Goal: Task Accomplishment & Management: Complete application form

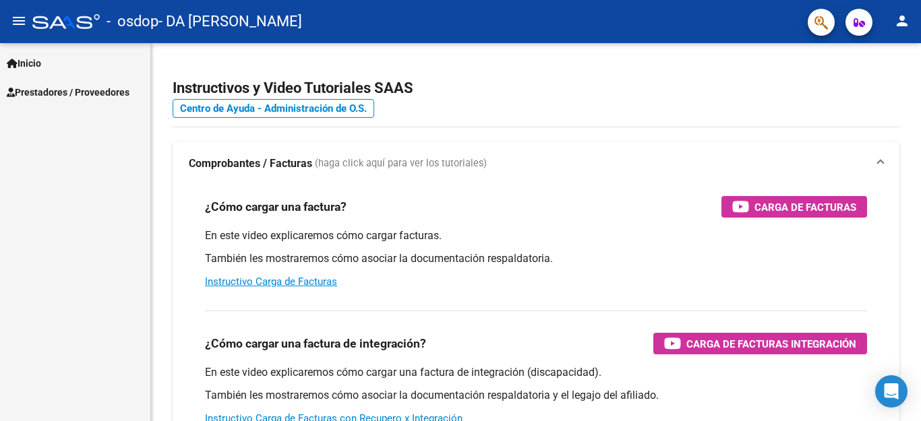
click at [92, 91] on span "Prestadores / Proveedores" at bounding box center [68, 92] width 123 height 15
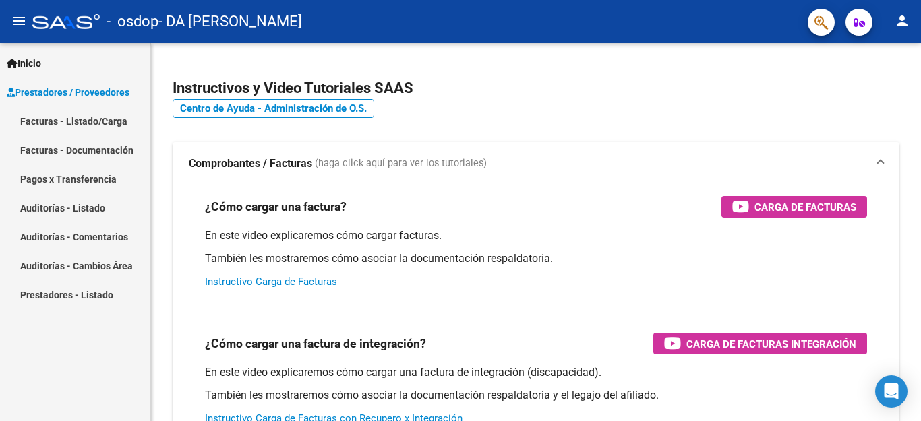
click at [81, 123] on link "Facturas - Listado/Carga" at bounding box center [75, 121] width 150 height 29
click at [82, 121] on link "Facturas - Listado/Carga" at bounding box center [75, 121] width 150 height 29
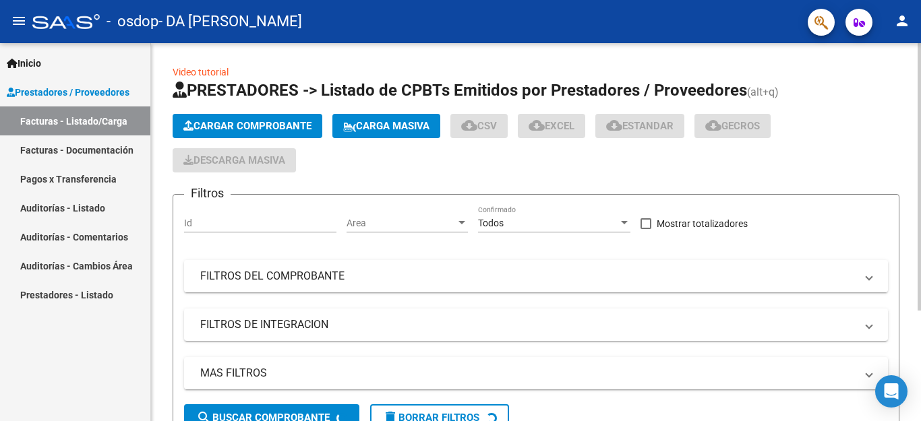
click at [279, 126] on span "Cargar Comprobante" at bounding box center [247, 126] width 128 height 12
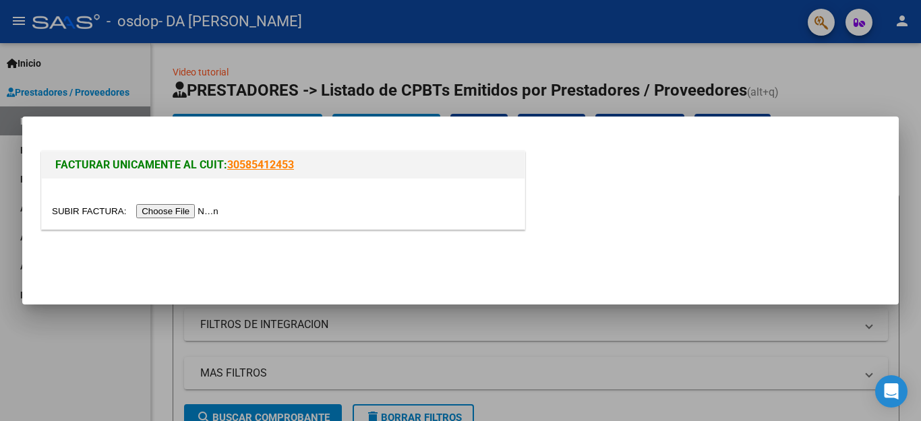
click at [152, 210] on input "file" at bounding box center [137, 211] width 171 height 14
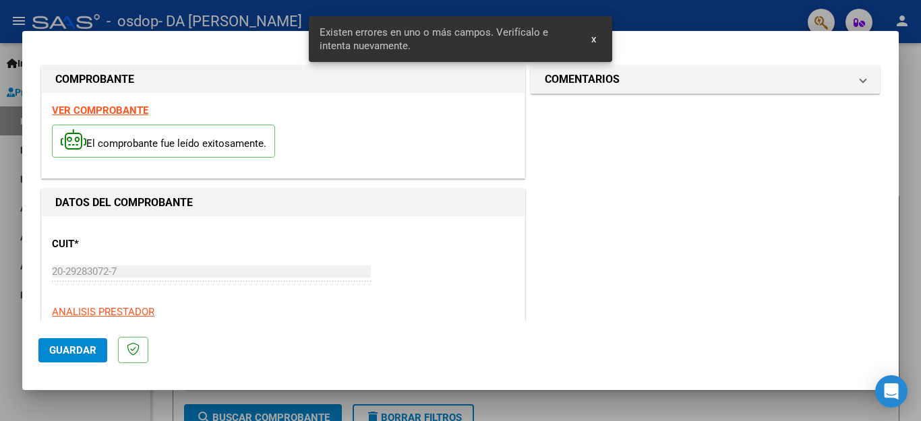
scroll to position [135, 0]
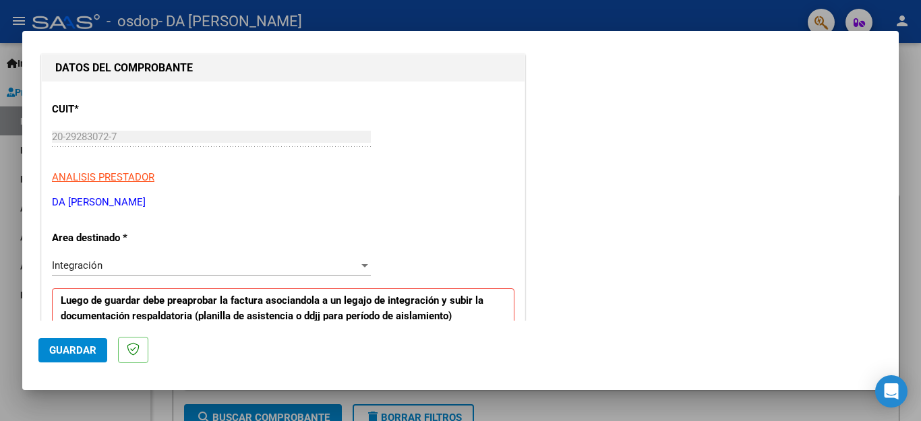
click at [95, 265] on span "Integración" at bounding box center [77, 266] width 51 height 12
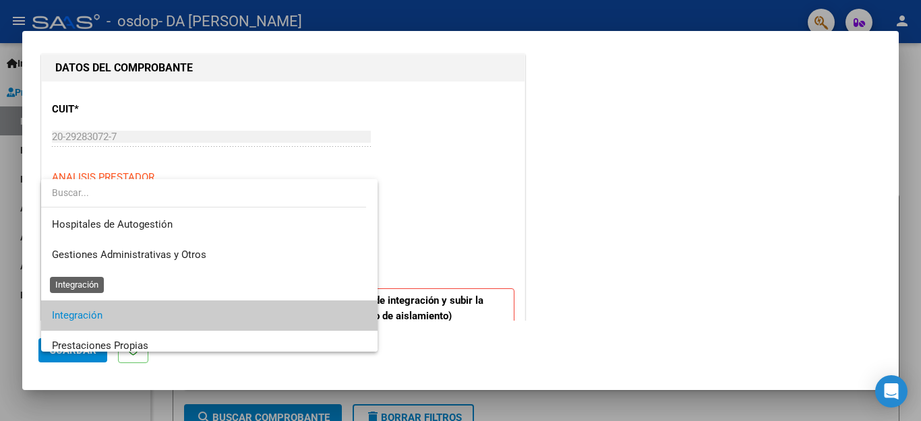
scroll to position [50, 0]
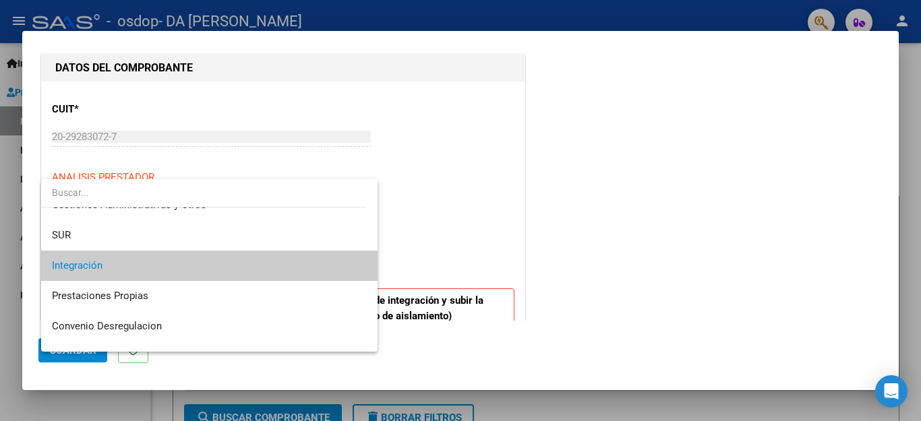
click at [76, 259] on span "Integración" at bounding box center [209, 266] width 315 height 30
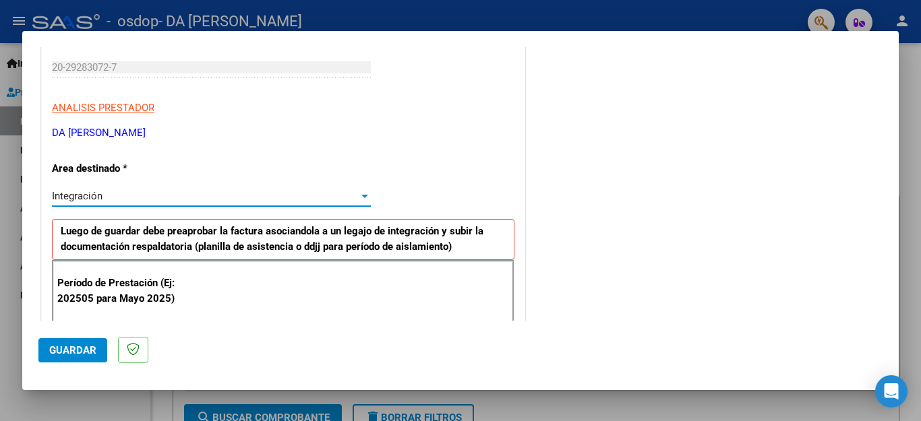
scroll to position [337, 0]
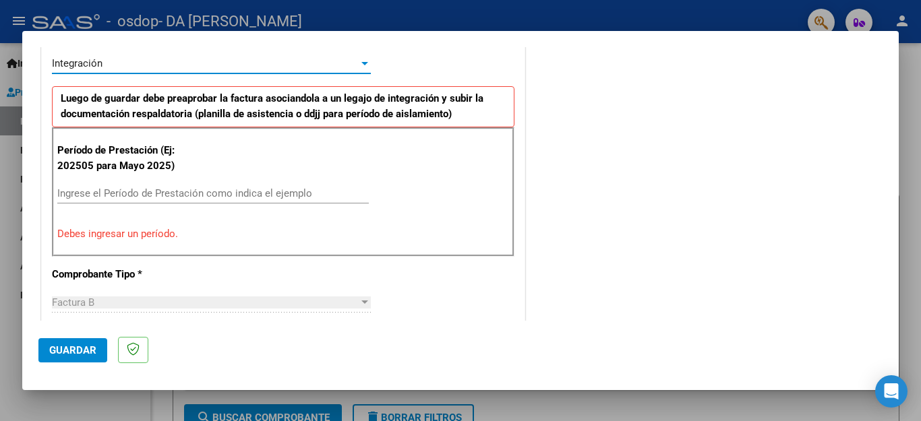
click at [152, 196] on input "Ingrese el Período de Prestación como indica el ejemplo" at bounding box center [213, 193] width 312 height 12
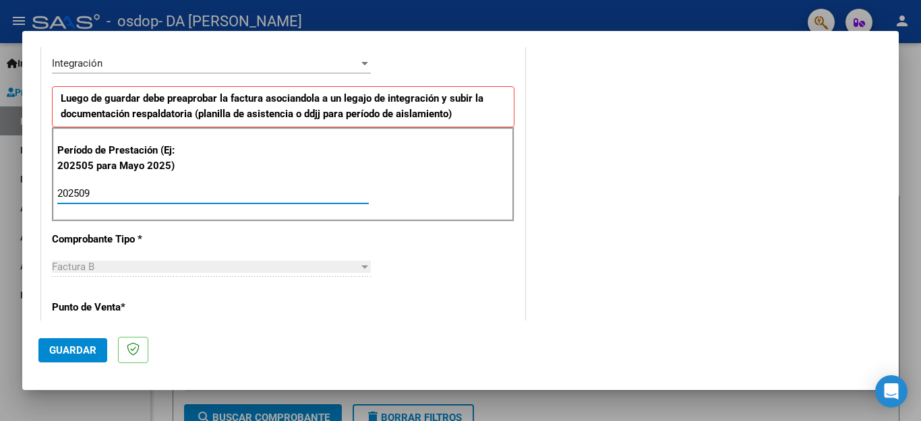
type input "202509"
click at [165, 276] on div "Factura B Seleccionar Tipo" at bounding box center [211, 267] width 319 height 20
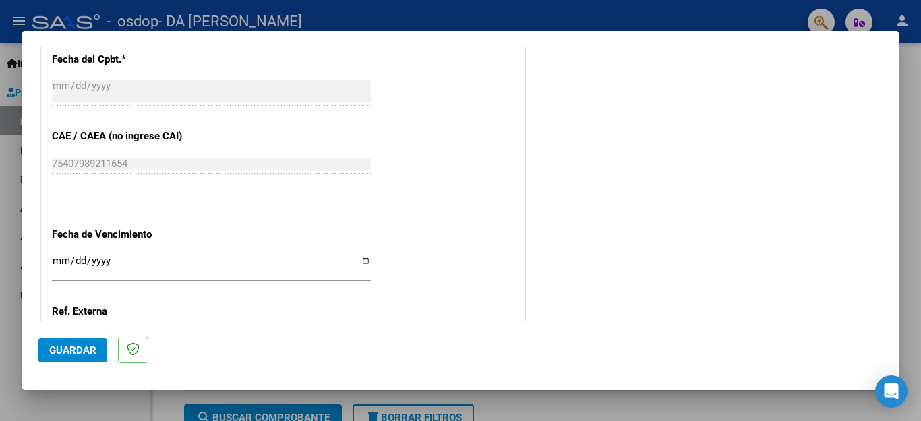
scroll to position [896, 0]
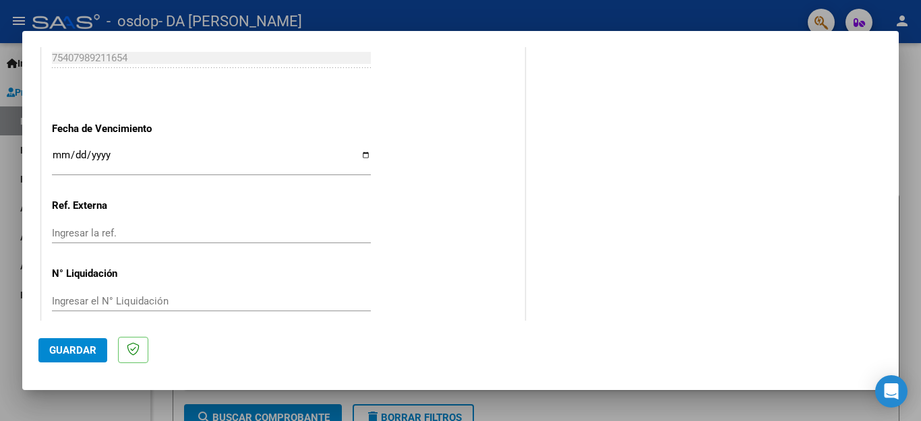
click at [59, 153] on input "Ingresar la fecha" at bounding box center [211, 161] width 319 height 22
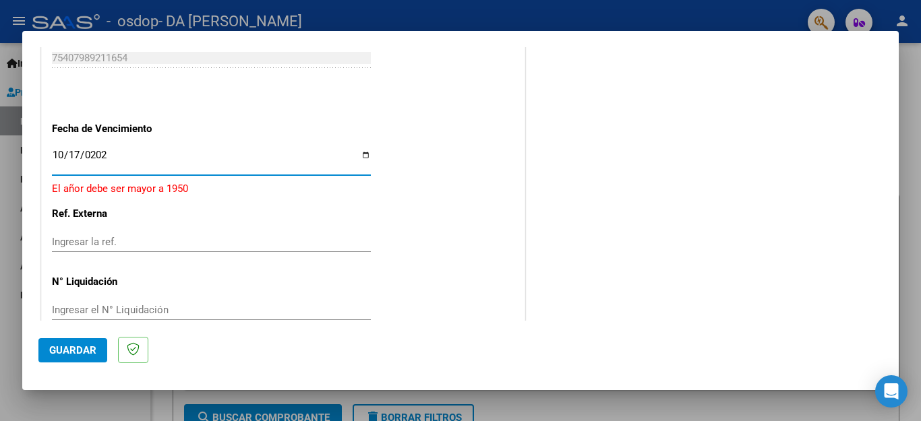
type input "[DATE]"
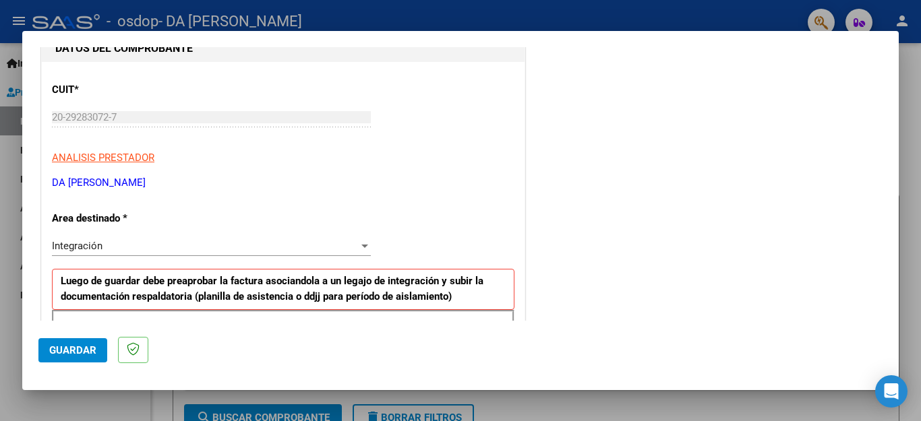
scroll to position [0, 0]
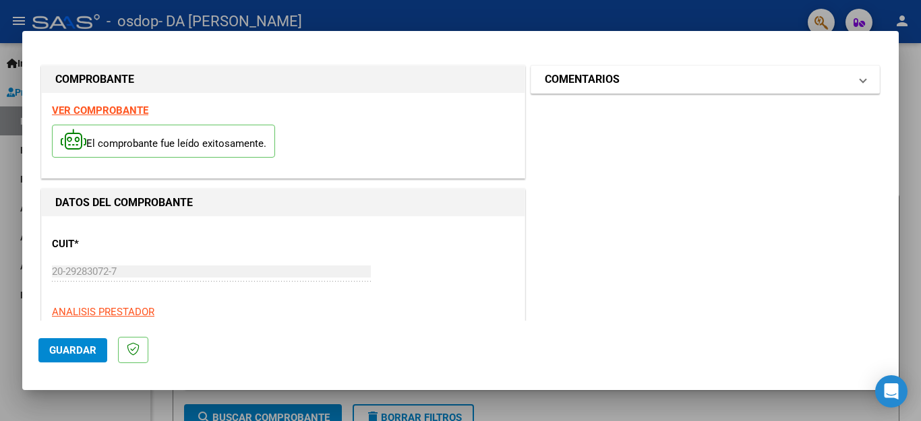
click at [860, 76] on span at bounding box center [862, 79] width 5 height 16
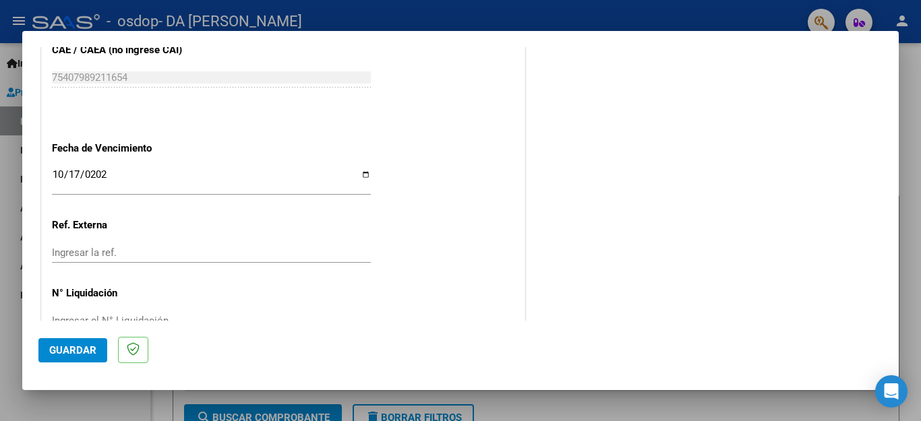
scroll to position [896, 0]
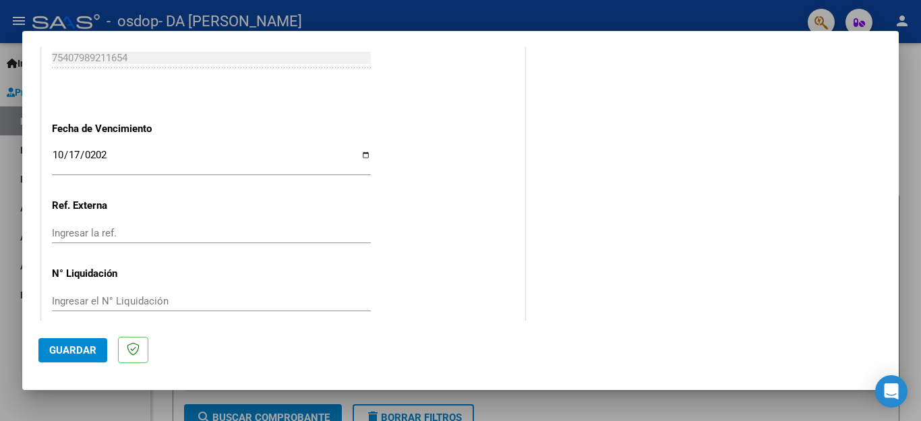
click at [76, 351] on span "Guardar" at bounding box center [72, 351] width 47 height 12
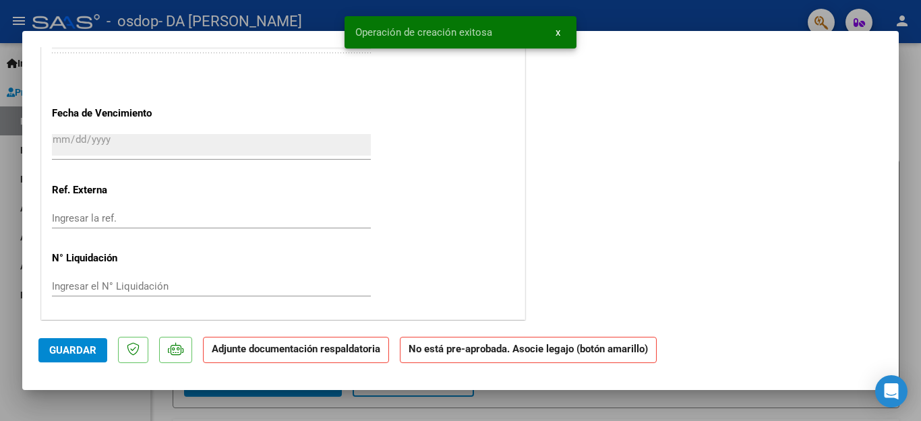
scroll to position [0, 0]
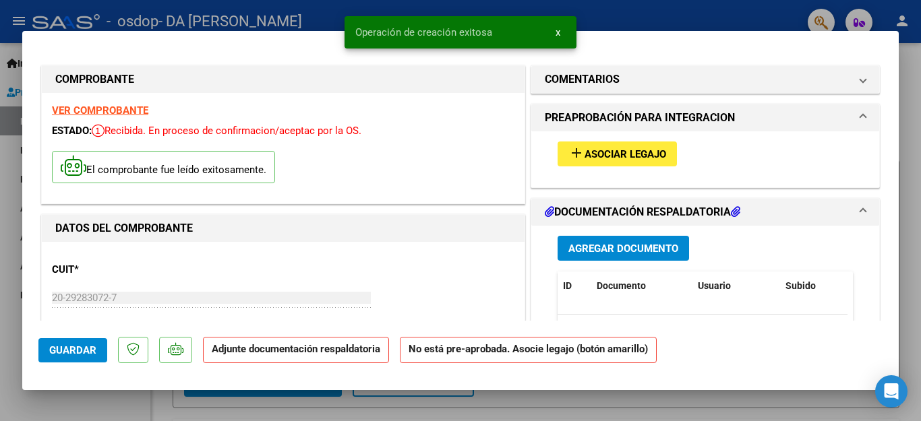
click at [605, 152] on span "Asociar Legajo" at bounding box center [626, 154] width 82 height 12
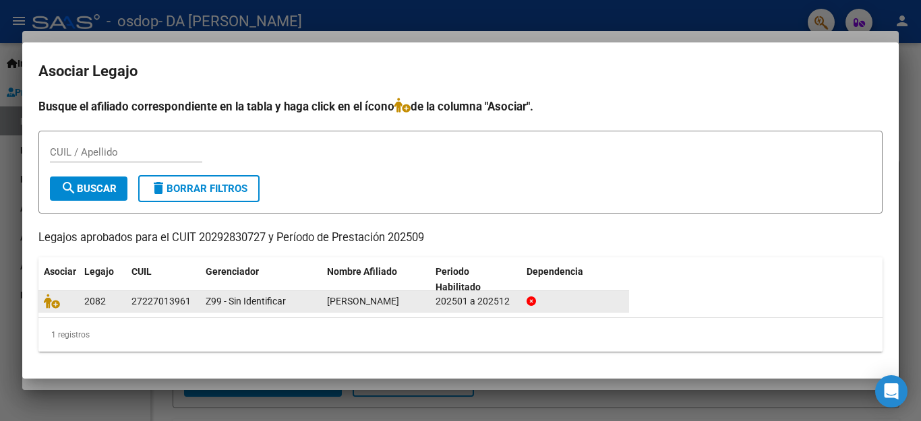
click at [154, 305] on div "27227013961" at bounding box center [160, 302] width 59 height 16
click at [50, 305] on icon at bounding box center [52, 301] width 16 height 15
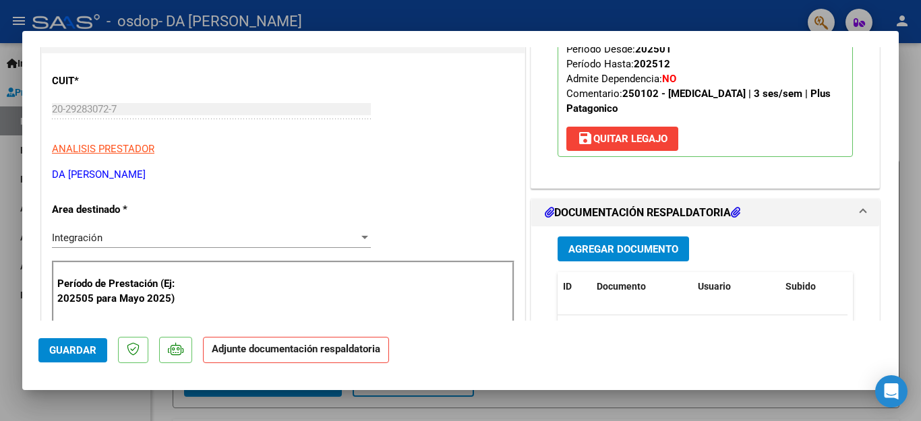
scroll to position [270, 0]
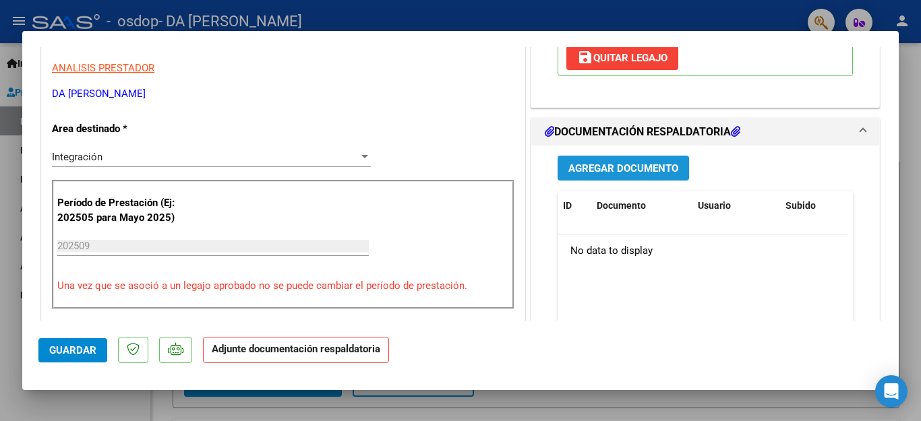
click at [644, 169] on span "Agregar Documento" at bounding box center [623, 169] width 110 height 12
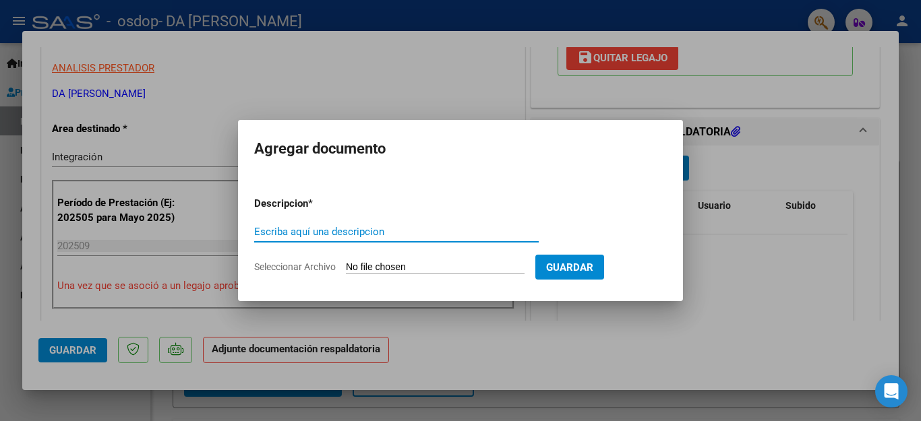
click at [283, 230] on input "Escriba aquí una descripcion" at bounding box center [396, 232] width 285 height 12
drag, startPoint x: 380, startPoint y: 231, endPoint x: 415, endPoint y: 232, distance: 35.7
click at [415, 232] on input "PLANILLA DE ASISTENCIA AGOSTO 2025" at bounding box center [396, 232] width 285 height 12
type input "PLANILLA DE ASISTENCIA [DATE]"
click at [420, 266] on input "Seleccionar Archivo" at bounding box center [435, 268] width 179 height 13
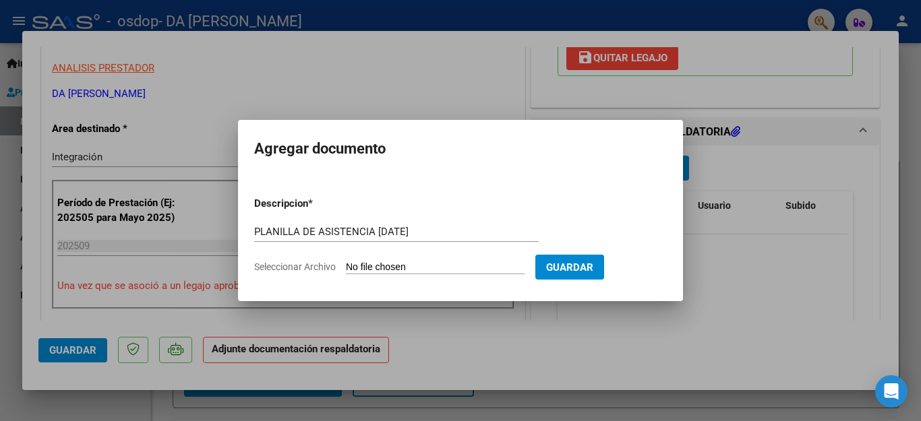
type input "C:\fakepath\[PERSON_NAME] Asist 092025.pdf"
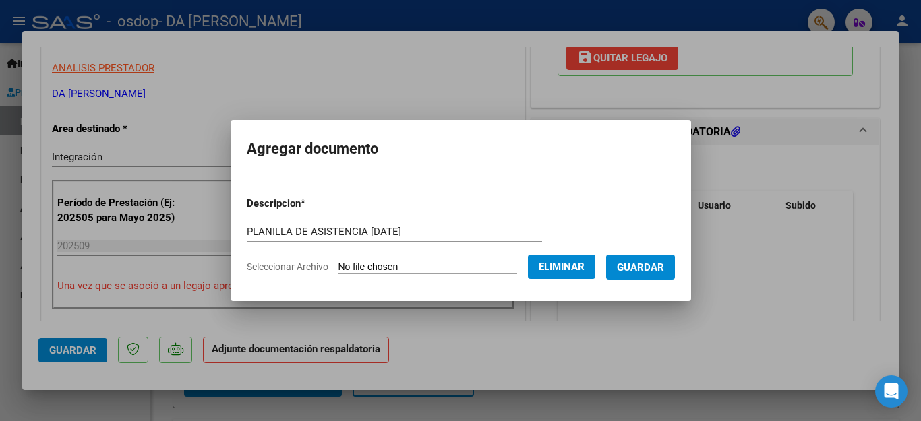
click at [641, 268] on span "Guardar" at bounding box center [640, 268] width 47 height 12
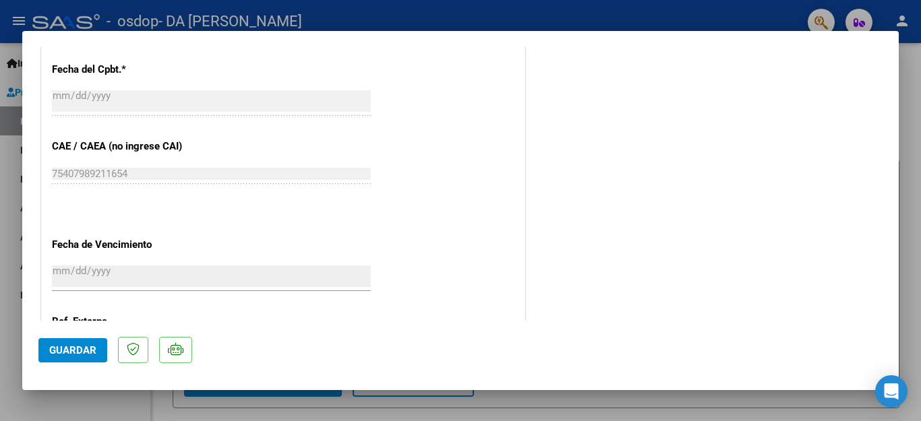
scroll to position [916, 0]
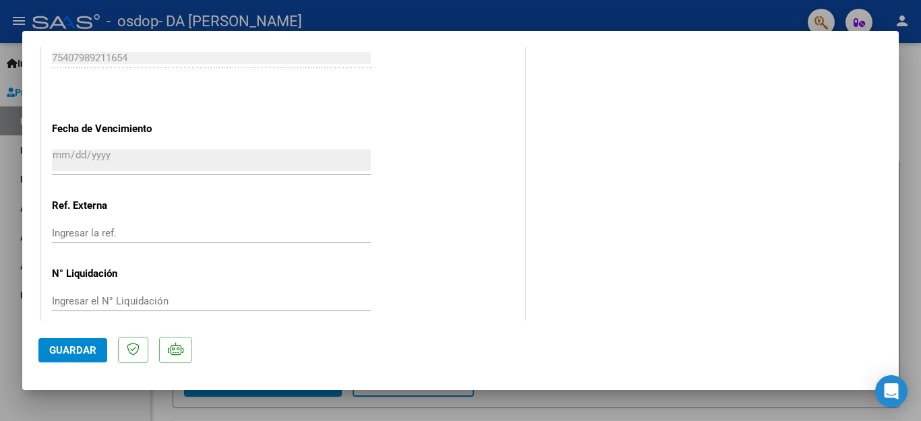
click at [78, 352] on span "Guardar" at bounding box center [72, 351] width 47 height 12
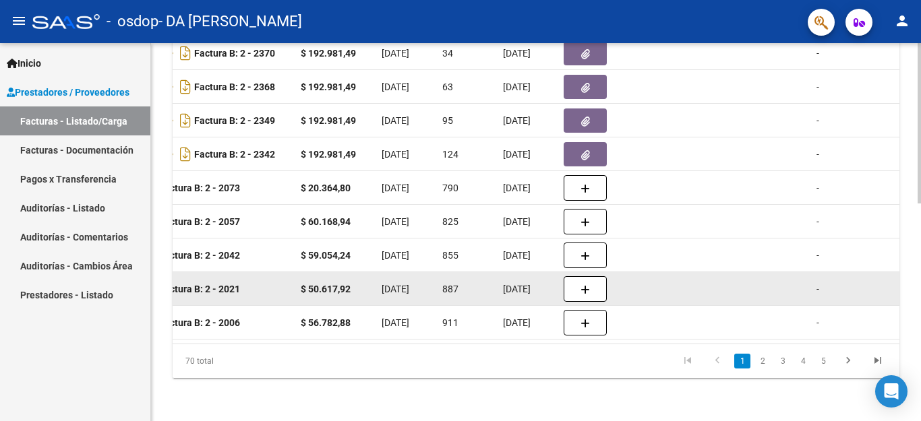
scroll to position [377, 0]
